Goal: Information Seeking & Learning: Find specific page/section

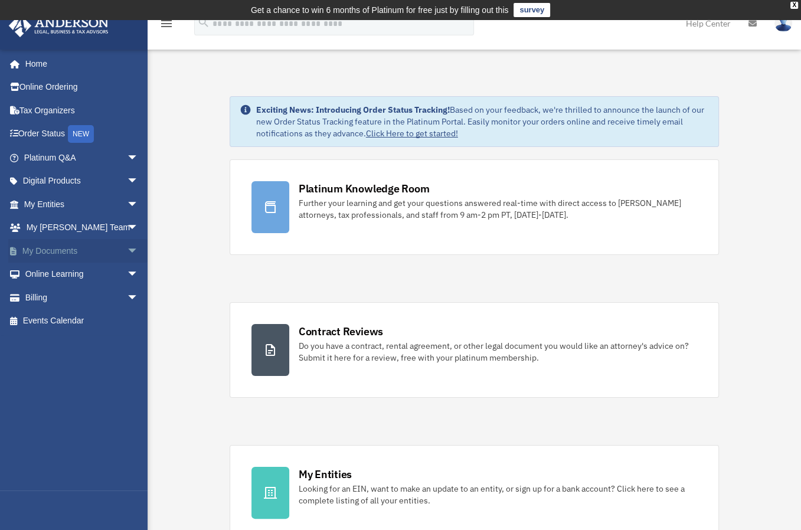
click at [127, 252] on span "arrow_drop_down" at bounding box center [139, 251] width 24 height 24
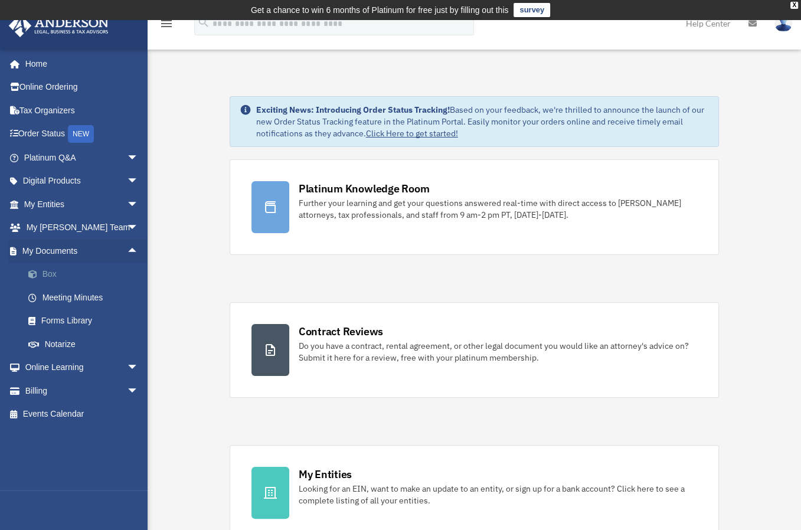
click at [51, 275] on link "Box" at bounding box center [87, 275] width 140 height 24
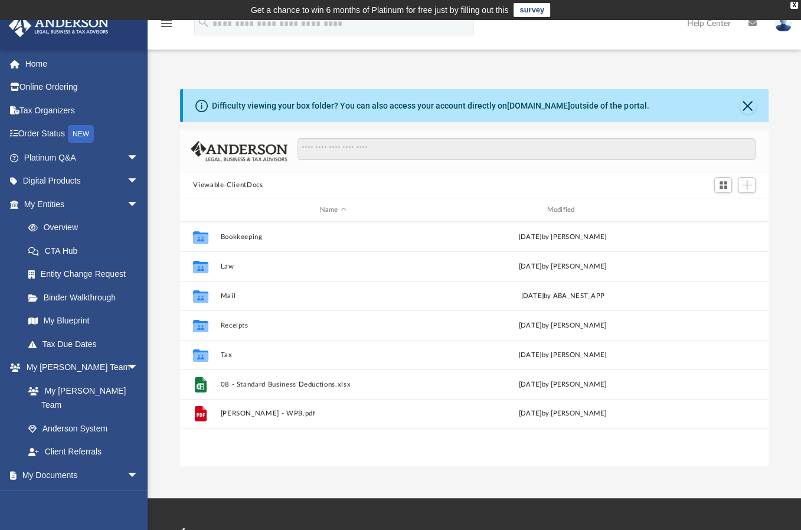
scroll to position [259, 579]
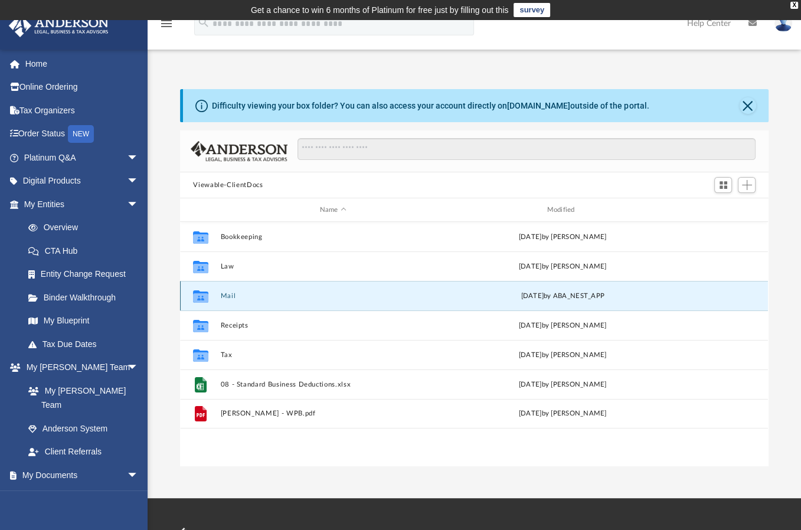
click at [226, 296] on button "Mail" at bounding box center [333, 296] width 225 height 8
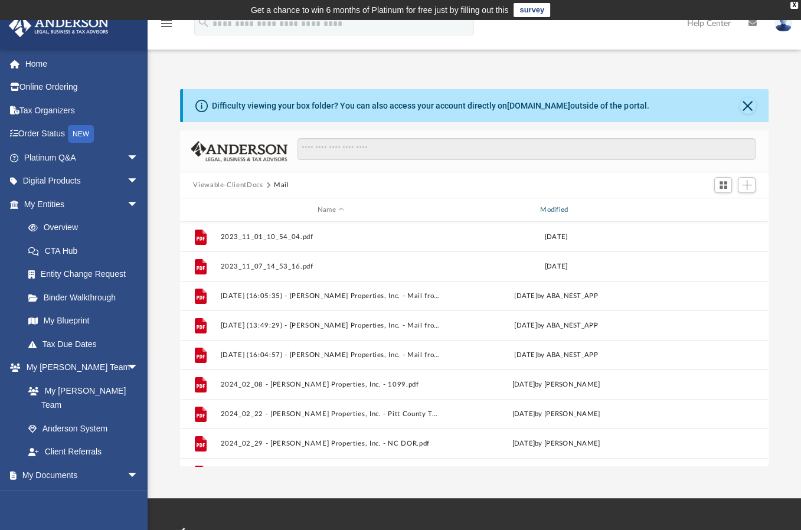
click at [549, 210] on div "Modified" at bounding box center [556, 210] width 221 height 11
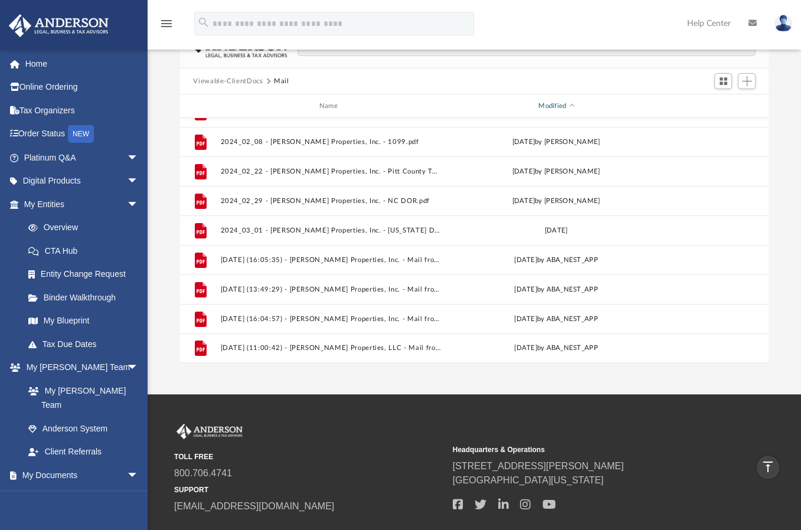
scroll to position [99, 0]
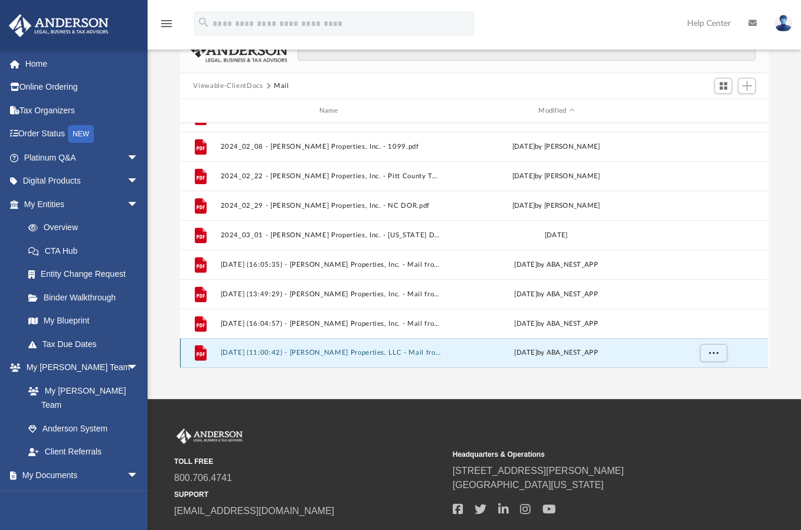
click at [361, 352] on button "2025.07.17 (11:00:42) - Green Rose Properties, LLC - Mail from PITT COUNTY TAX …" at bounding box center [331, 353] width 220 height 8
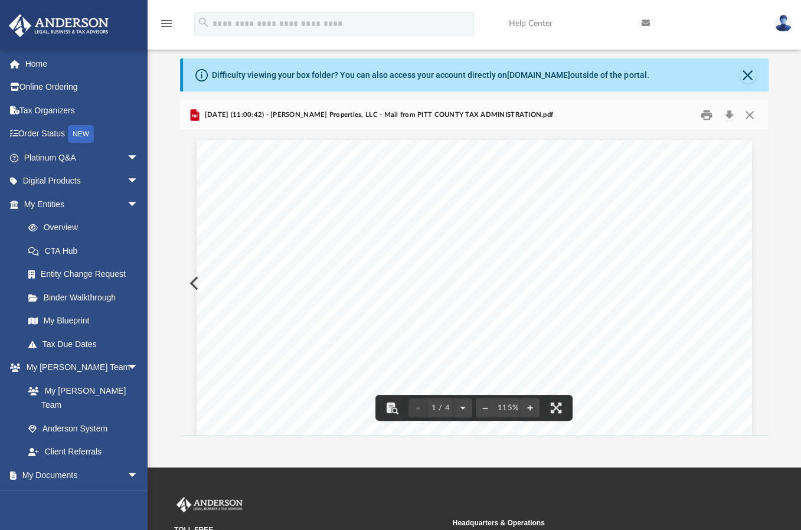
scroll to position [0, 0]
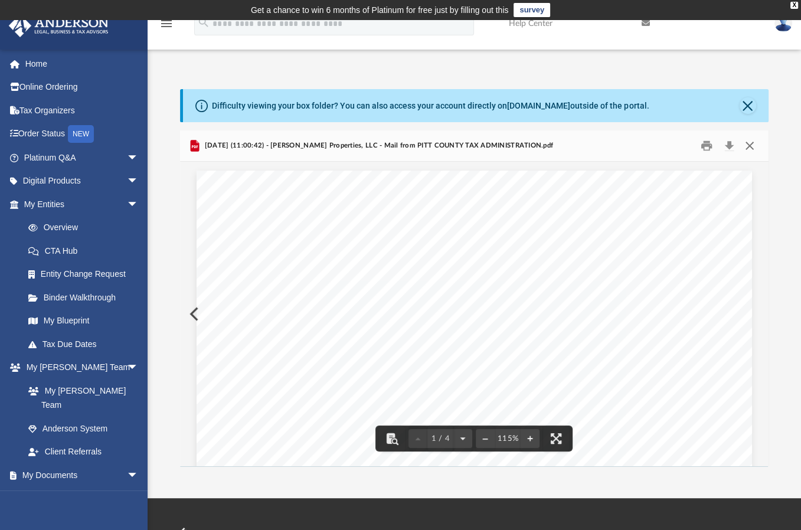
click at [746, 142] on button "Close" at bounding box center [749, 146] width 21 height 18
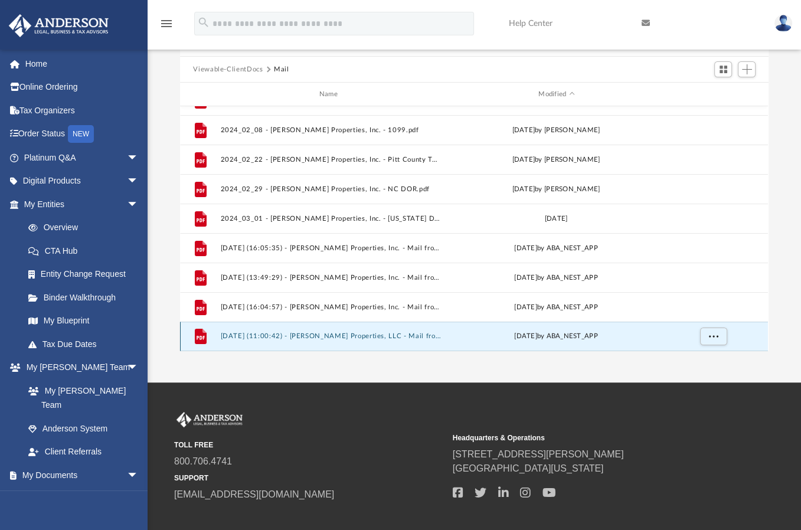
scroll to position [118, 0]
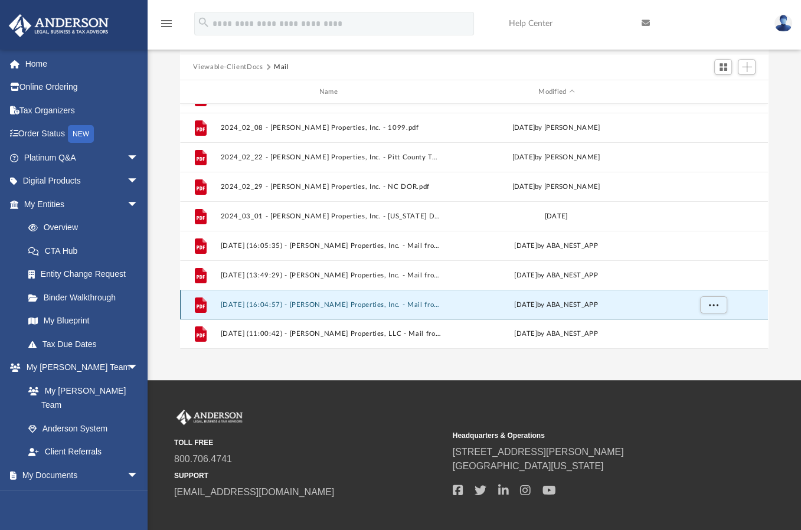
click at [317, 301] on button "2024.08.06 (16:04:57) - Green Rose Properties, Inc. - Mail from SHELLPOINT MORT…" at bounding box center [331, 305] width 220 height 8
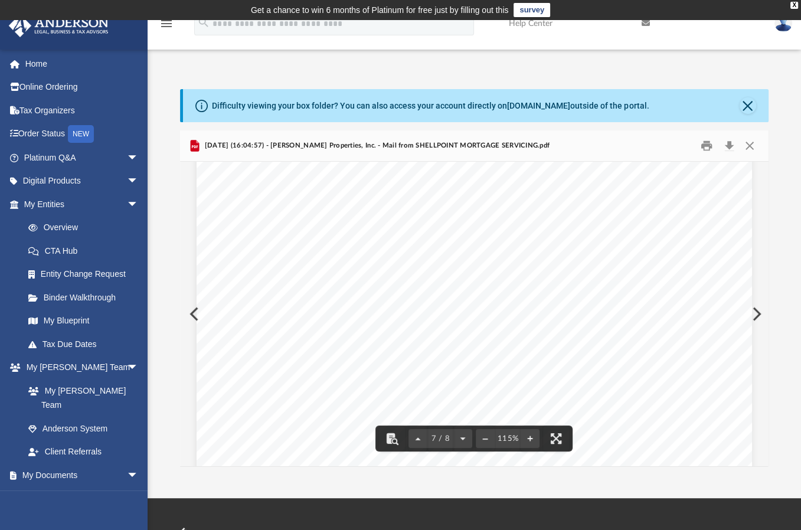
scroll to position [4489, 0]
click at [751, 141] on button "Close" at bounding box center [749, 146] width 21 height 18
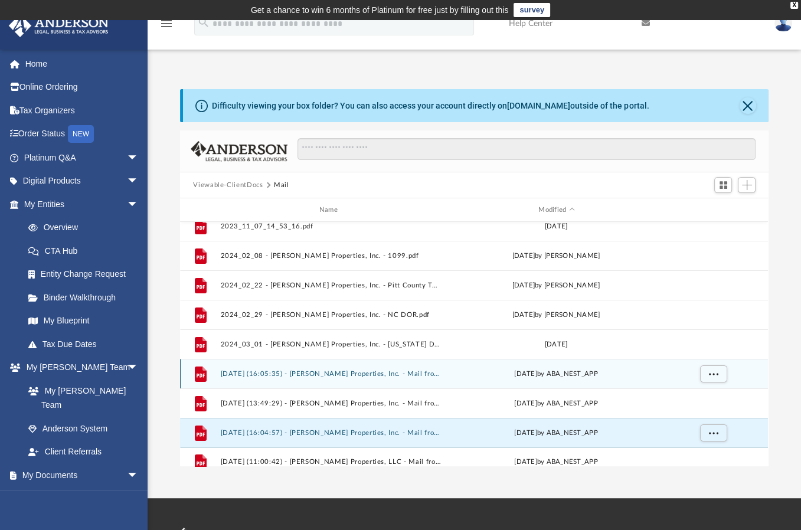
scroll to position [50, 0]
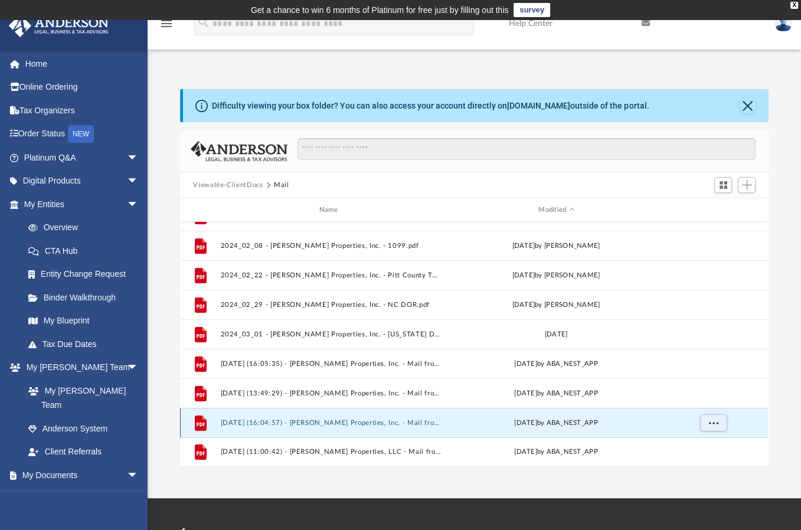
click at [255, 419] on button "2024.08.06 (16:04:57) - Green Rose Properties, Inc. - Mail from SHELLPOINT MORT…" at bounding box center [331, 423] width 220 height 8
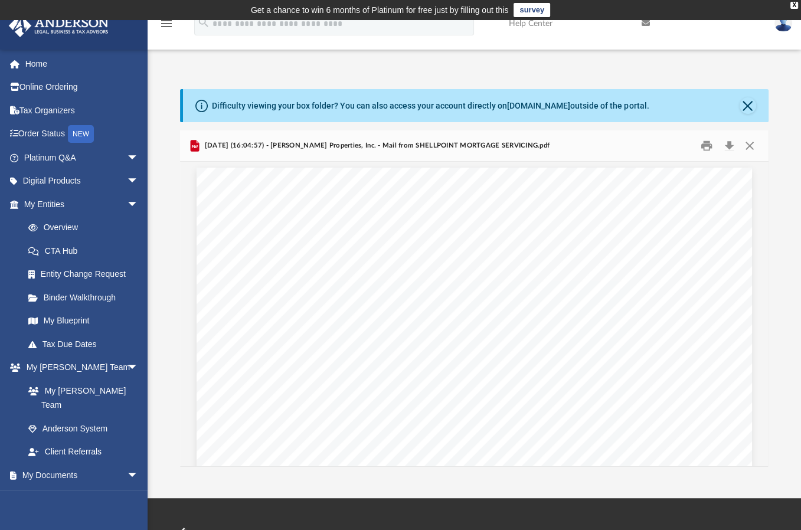
scroll to position [4411, 0]
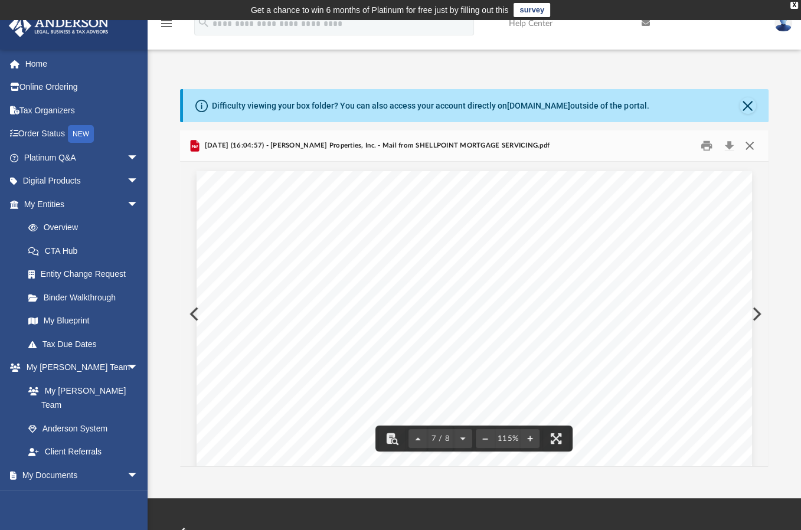
click at [751, 146] on button "Close" at bounding box center [749, 146] width 21 height 18
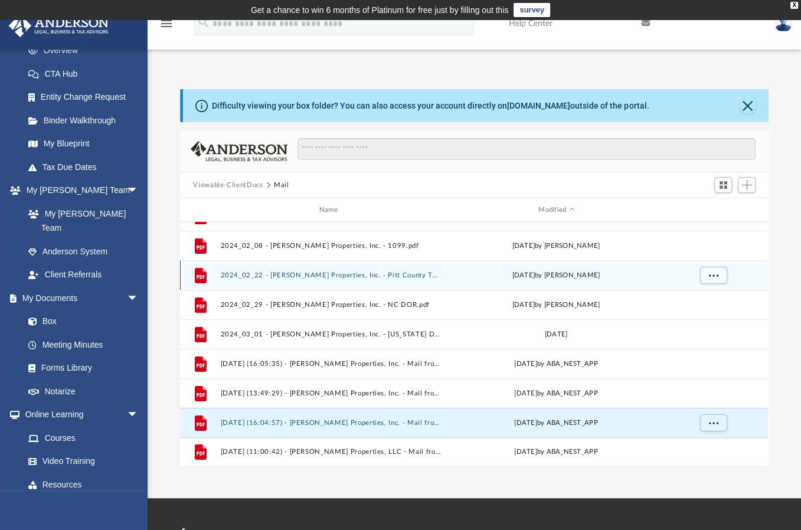
scroll to position [0, 0]
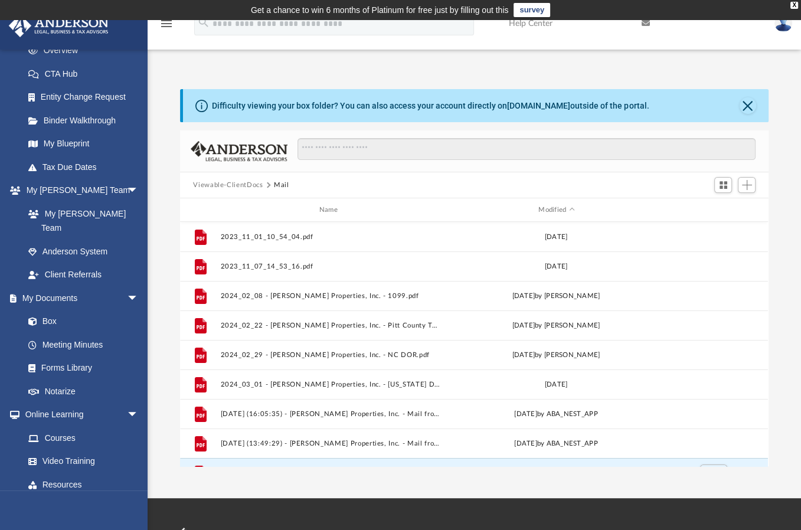
click at [241, 181] on button "Viewable-ClientDocs" at bounding box center [228, 185] width 70 height 11
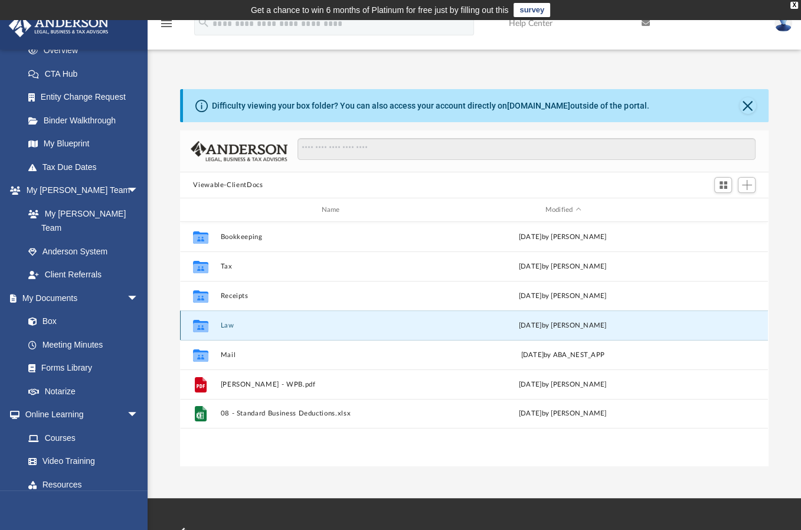
click at [224, 324] on button "Law" at bounding box center [333, 326] width 225 height 8
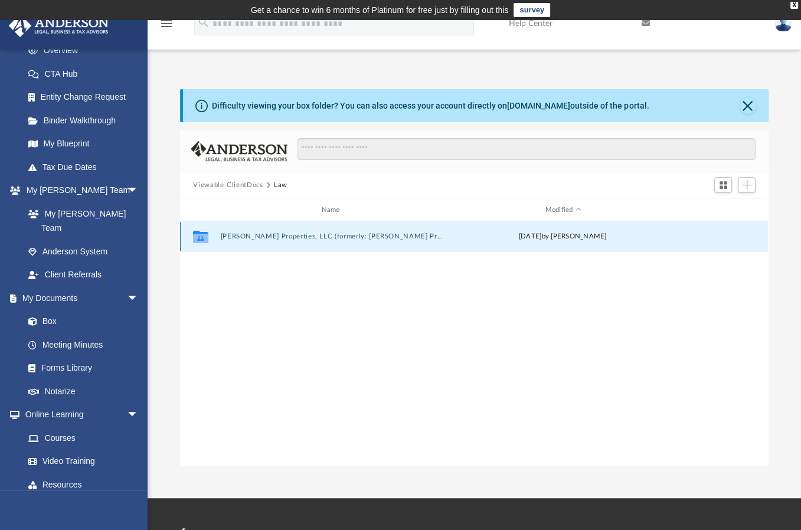
click at [321, 236] on button "Green Rose Properties, LLC (formerly: Green Rose Properties, Inc.)" at bounding box center [333, 237] width 225 height 8
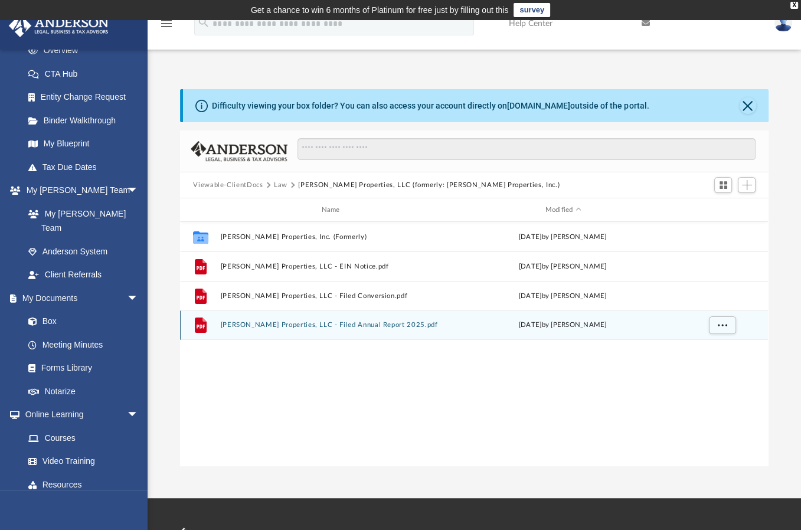
click at [299, 323] on button "Green Rose Properties, LLC - Filed Annual Report 2025.pdf" at bounding box center [333, 325] width 225 height 8
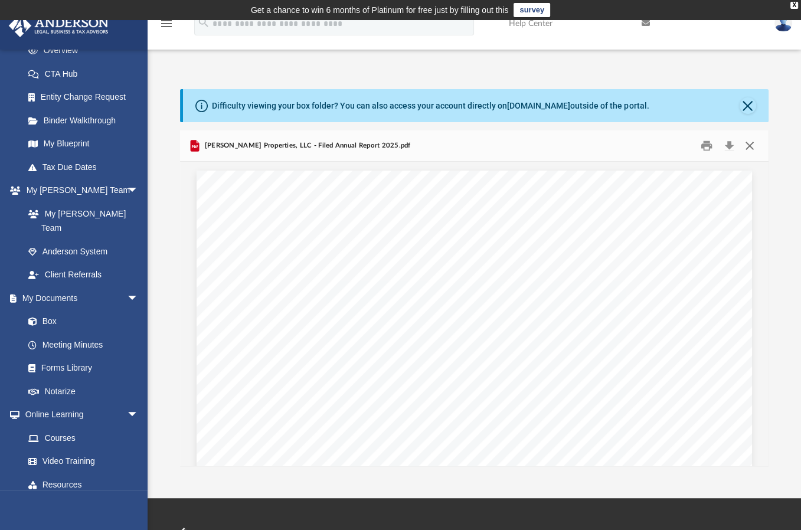
click at [745, 148] on button "Close" at bounding box center [749, 146] width 21 height 18
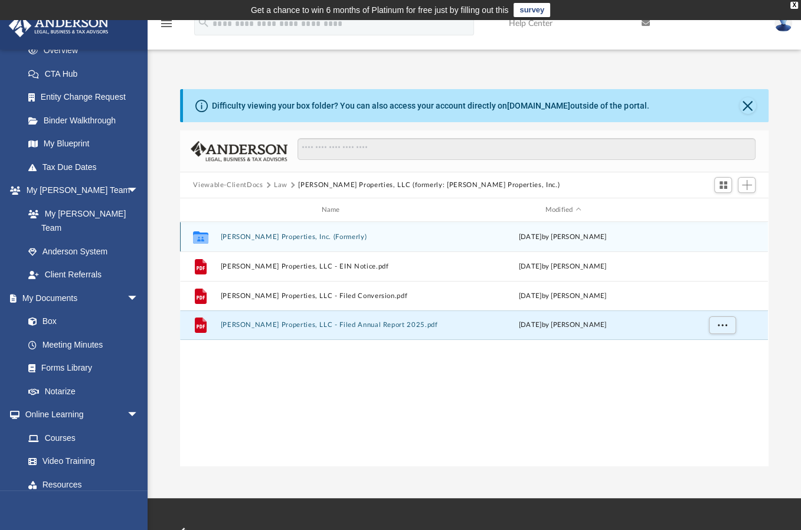
click at [293, 236] on button "Green Rose Properties, Inc. (Formerly)" at bounding box center [333, 237] width 225 height 8
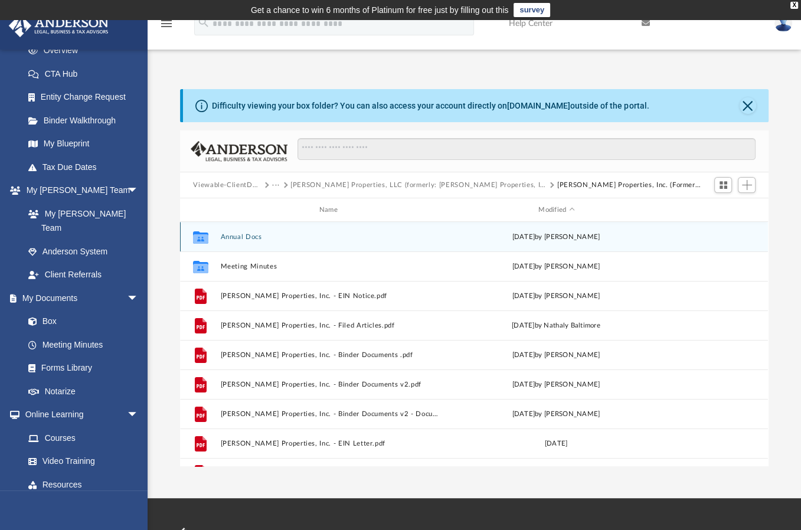
click at [252, 234] on button "Annual Docs" at bounding box center [331, 237] width 220 height 8
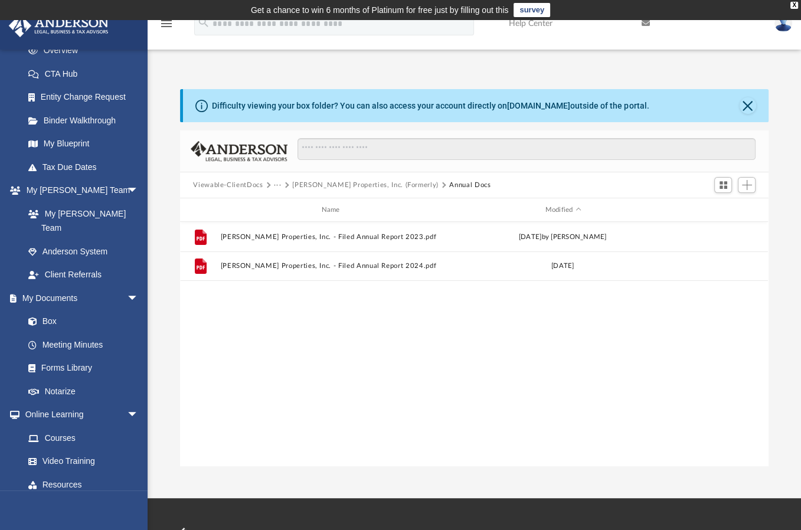
click at [296, 183] on button "Green Rose Properties, Inc. (Formerly)" at bounding box center [365, 185] width 146 height 11
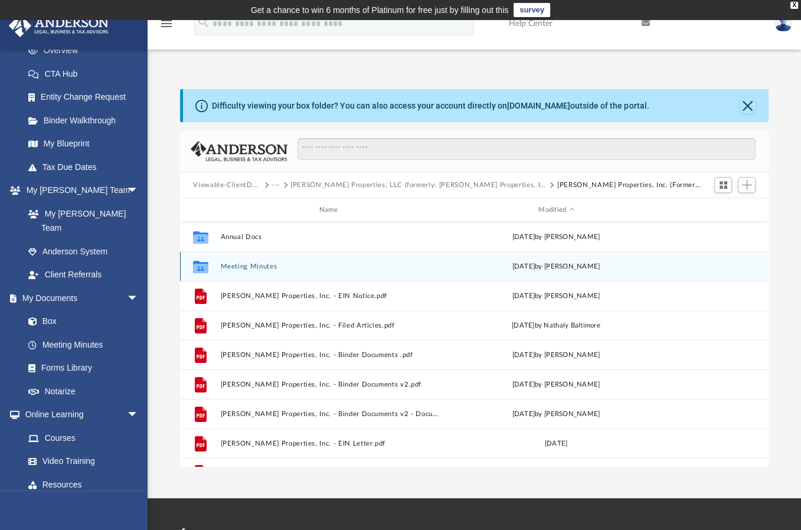
click at [260, 263] on button "Meeting Minutes" at bounding box center [331, 267] width 220 height 8
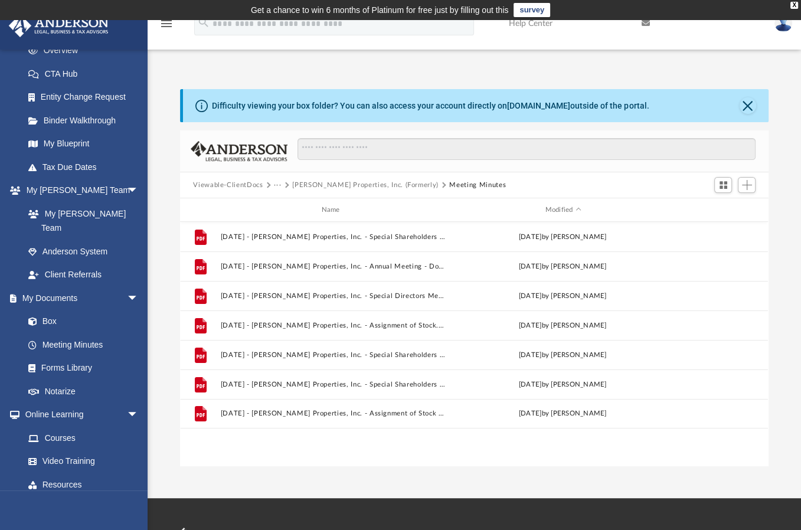
click at [339, 181] on button "Green Rose Properties, Inc. (Formerly)" at bounding box center [365, 185] width 146 height 11
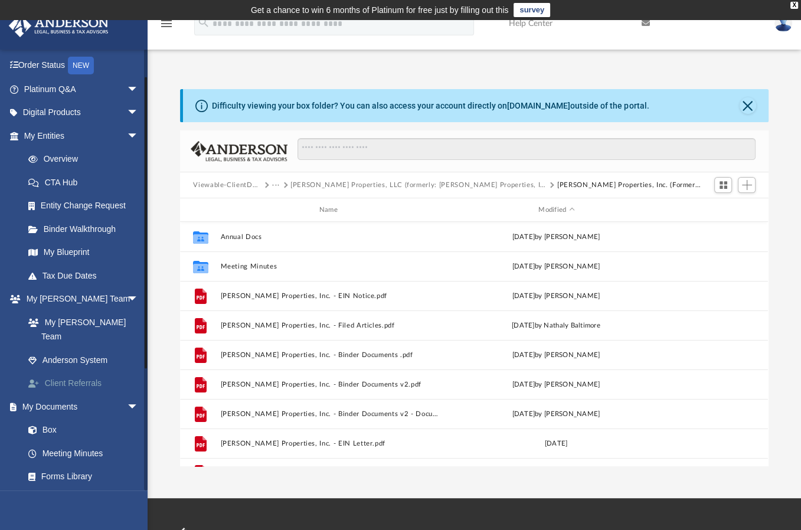
scroll to position [40, 0]
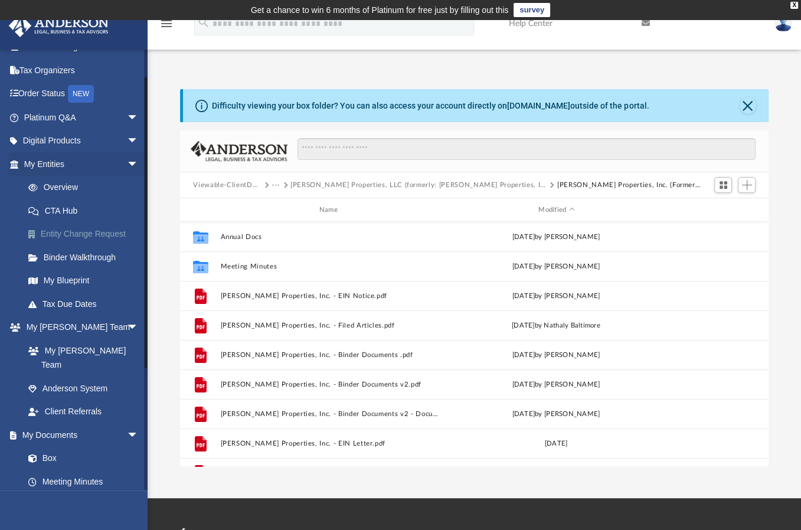
click at [63, 233] on link "Entity Change Request" at bounding box center [87, 235] width 140 height 24
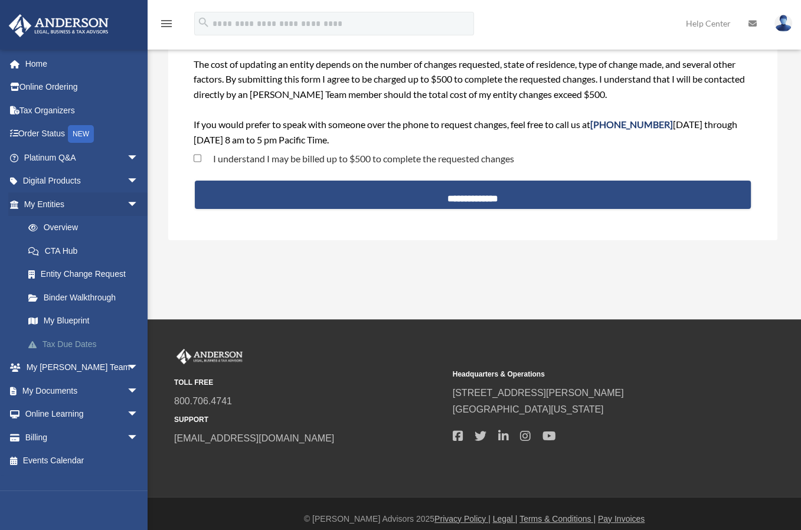
scroll to position [127, 0]
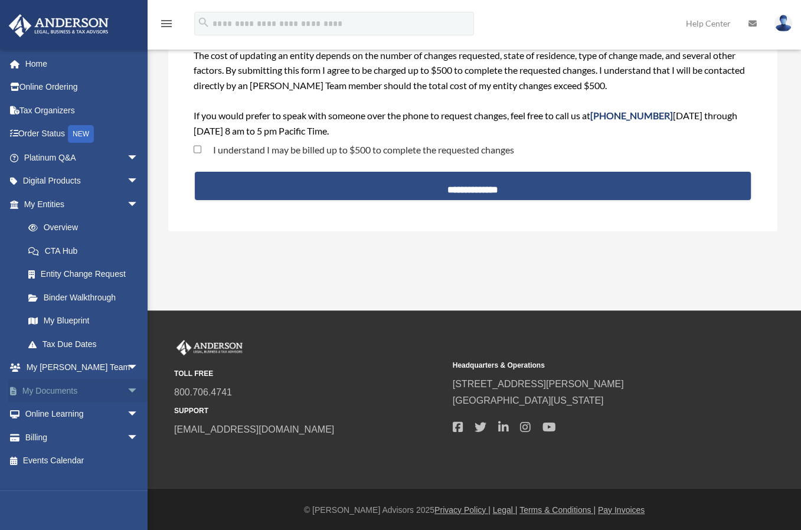
click at [61, 386] on link "My Documents arrow_drop_down" at bounding box center [82, 391] width 148 height 24
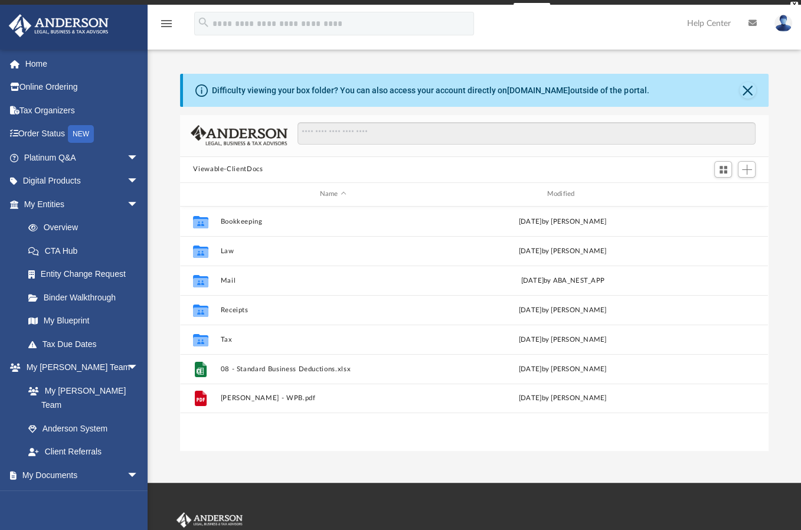
scroll to position [259, 579]
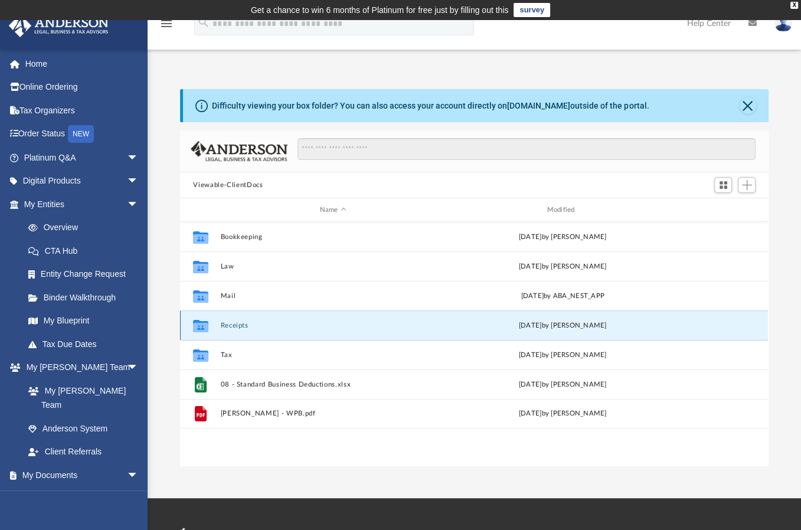
click at [229, 323] on button "Receipts" at bounding box center [333, 326] width 225 height 8
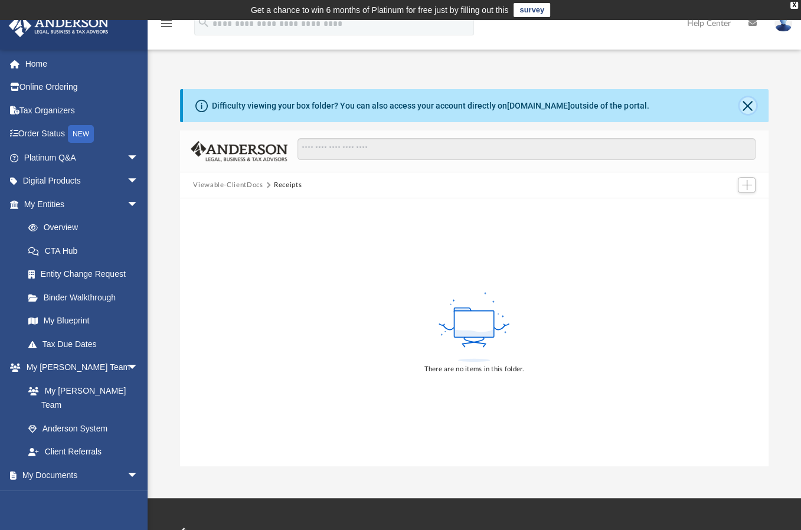
click at [745, 98] on button "Close" at bounding box center [748, 105] width 17 height 17
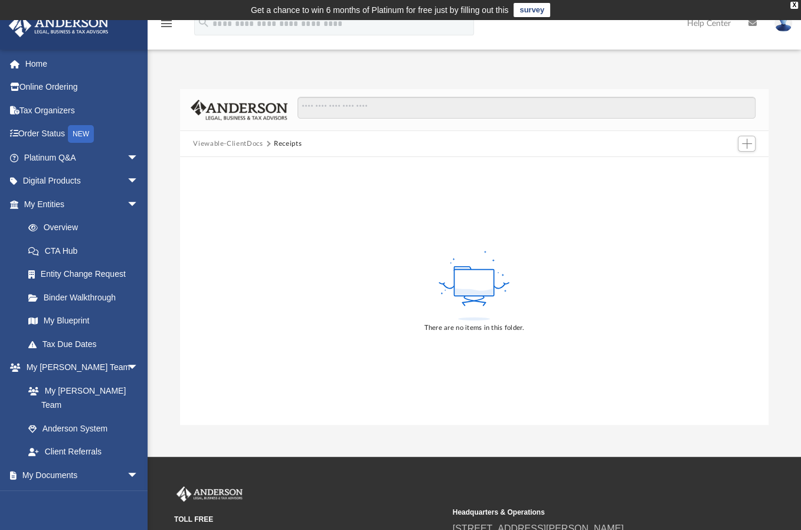
click at [246, 140] on button "Viewable-ClientDocs" at bounding box center [228, 144] width 70 height 11
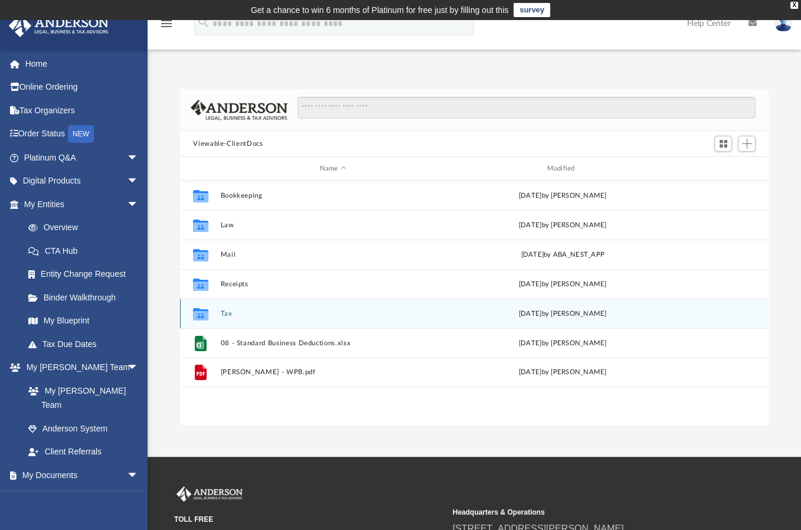
click at [226, 317] on button "Tax" at bounding box center [333, 314] width 225 height 8
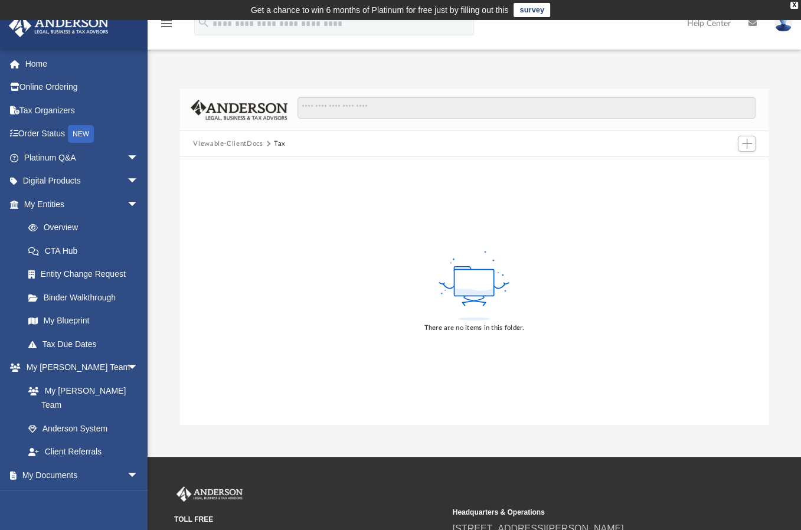
click at [229, 139] on button "Viewable-ClientDocs" at bounding box center [228, 144] width 70 height 11
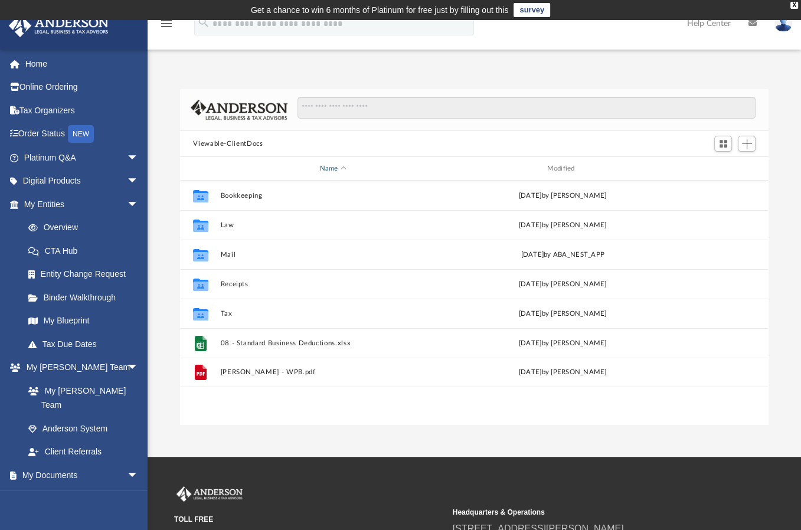
scroll to position [9, 9]
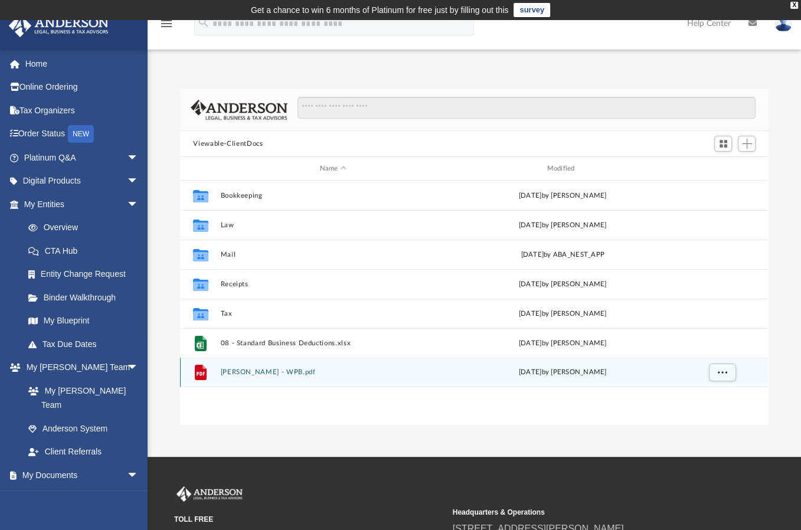
click at [239, 372] on button "Jones, Deitra - WPB.pdf" at bounding box center [333, 373] width 225 height 8
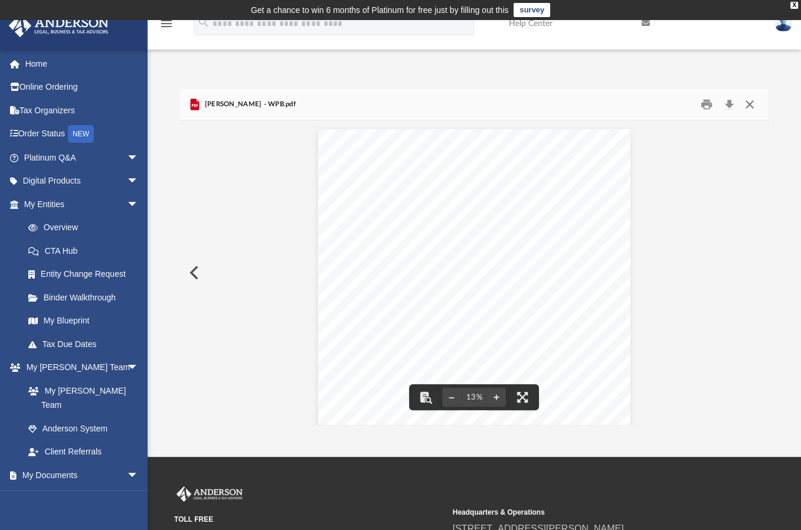
click at [755, 98] on button "Close" at bounding box center [749, 105] width 21 height 18
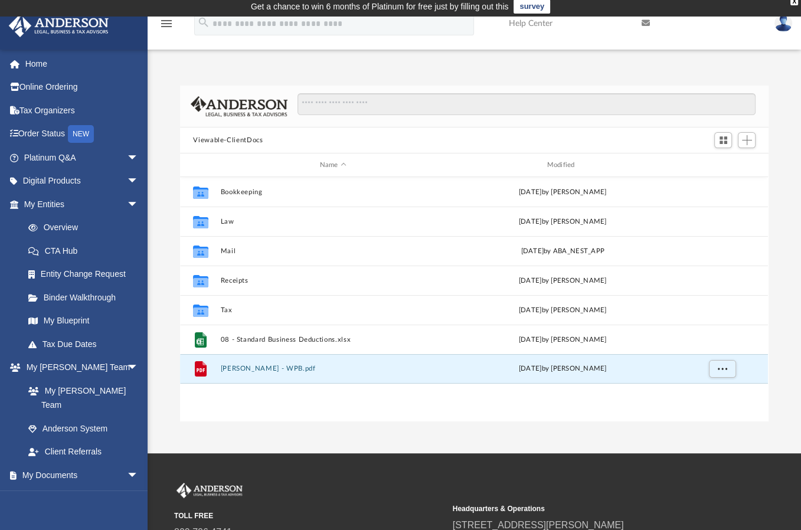
scroll to position [0, 0]
